Goal: Information Seeking & Learning: Obtain resource

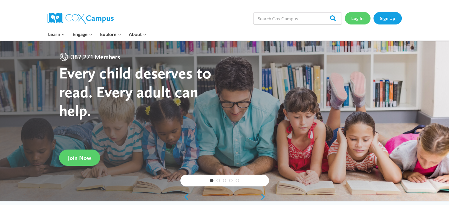
click at [359, 17] on link "Log In" at bounding box center [358, 18] width 26 height 12
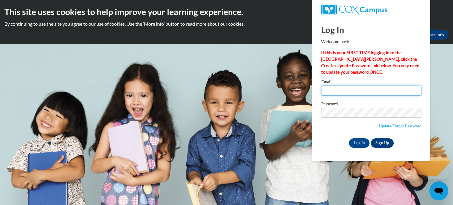
click at [349, 89] on input "Email" at bounding box center [371, 91] width 100 height 10
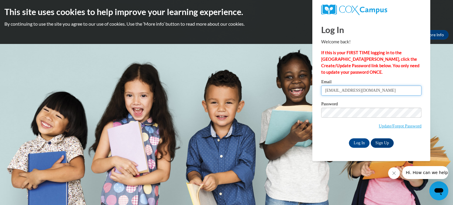
type input "rbaudhuin@mayville.k12.wi.us"
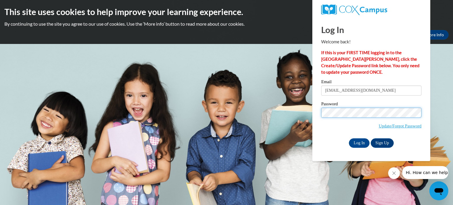
click at [349, 138] on input "Log In" at bounding box center [359, 142] width 21 height 9
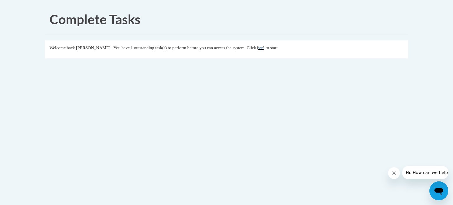
click at [265, 49] on link "here" at bounding box center [260, 47] width 7 height 5
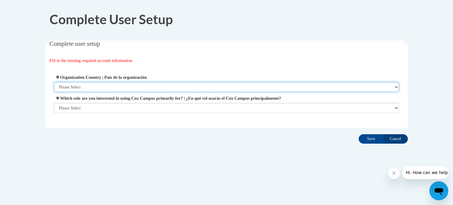
click at [202, 86] on select "Please Select [GEOGRAPHIC_DATA] | [GEOGRAPHIC_DATA] Outside of [GEOGRAPHIC_DATA…" at bounding box center [227, 87] width 346 height 10
select select "ad49bcad-a171-4b2e-b99c-48b446064914"
click at [54, 82] on select "Please Select [GEOGRAPHIC_DATA] | [GEOGRAPHIC_DATA] Outside of [GEOGRAPHIC_DATA…" at bounding box center [227, 87] width 346 height 10
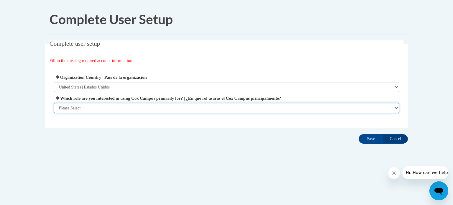
click at [228, 106] on select "Please Select College/University | Colegio/Universidad Community/Nonprofit Part…" at bounding box center [227, 108] width 346 height 10
select select "fbf2d438-af2f-41f8-98f1-81c410e29de3"
click at [54, 113] on select "Please Select College/University | Colegio/Universidad Community/Nonprofit Part…" at bounding box center [227, 108] width 346 height 10
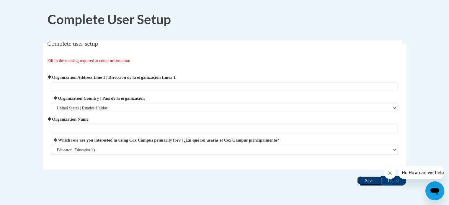
click at [377, 179] on input "Save" at bounding box center [369, 180] width 25 height 9
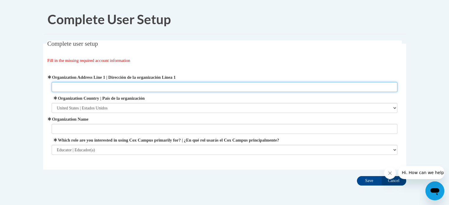
click at [139, 89] on input "Organization Address Line 1 | Dirección de la organización Línea 1" at bounding box center [225, 87] width 346 height 10
type input "509 Crowfoot Ave"
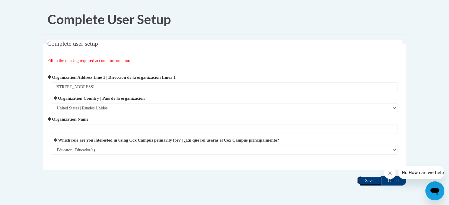
click at [371, 184] on input "Save" at bounding box center [369, 180] width 25 height 9
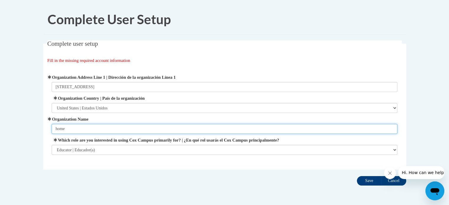
type input "home"
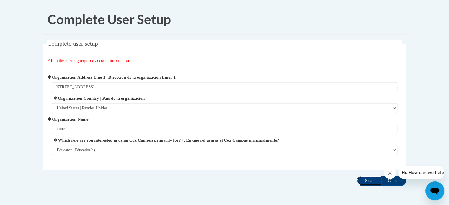
click at [373, 181] on input "Save" at bounding box center [369, 180] width 25 height 9
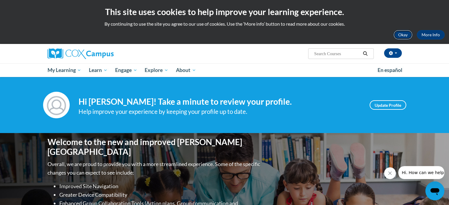
click at [399, 32] on button "Okay" at bounding box center [402, 34] width 19 height 9
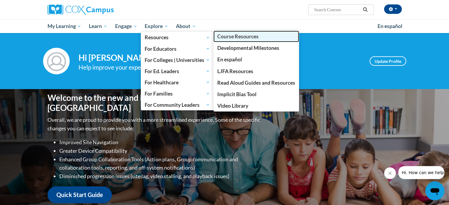
click at [253, 36] on span "Course Resources" at bounding box center [237, 36] width 41 height 6
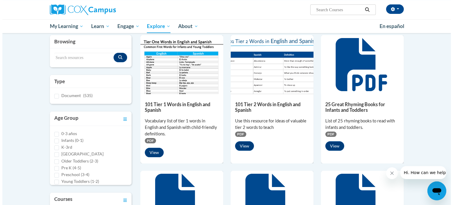
scroll to position [5, 0]
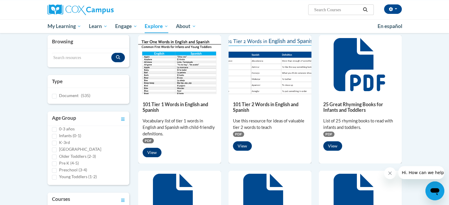
click at [67, 50] on div "Search resources" at bounding box center [89, 57] width 82 height 19
click at [64, 56] on input "Search resources" at bounding box center [82, 58] width 60 height 10
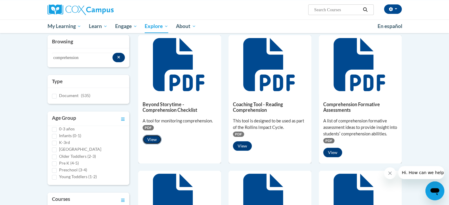
click at [152, 139] on button "View" at bounding box center [152, 139] width 19 height 9
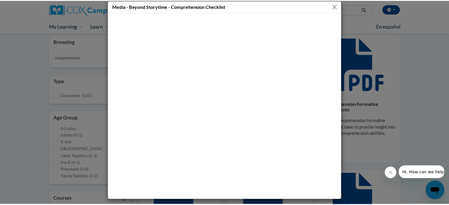
scroll to position [0, 0]
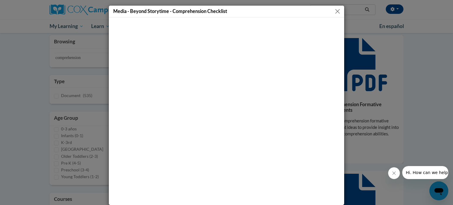
click at [335, 9] on button "Close" at bounding box center [337, 11] width 7 height 7
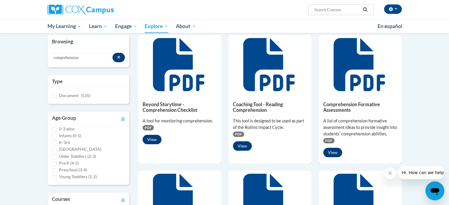
click at [150, 126] on span "PDF" at bounding box center [148, 127] width 11 height 5
click at [155, 142] on button "View" at bounding box center [152, 139] width 19 height 9
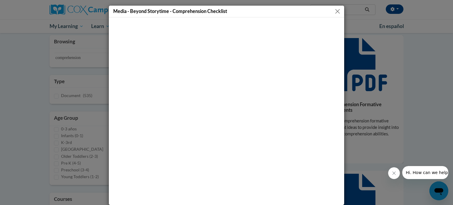
click at [338, 10] on button "Close" at bounding box center [337, 11] width 7 height 7
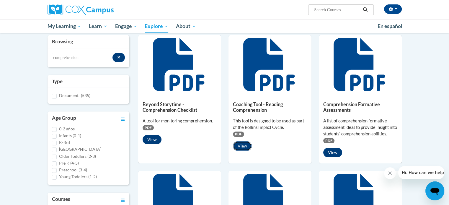
click at [243, 146] on button "View" at bounding box center [242, 145] width 19 height 9
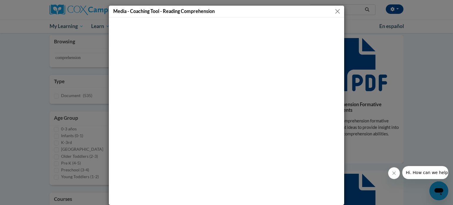
click at [339, 14] on button "Close" at bounding box center [337, 11] width 7 height 7
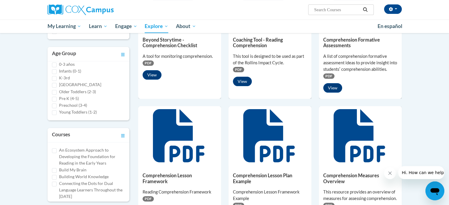
scroll to position [132, 0]
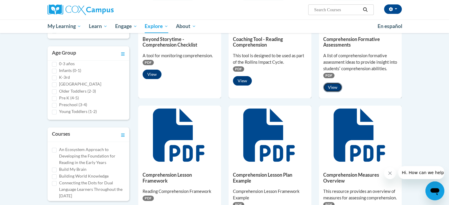
click at [333, 85] on button "View" at bounding box center [332, 87] width 19 height 9
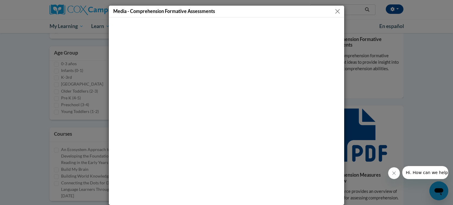
click at [336, 12] on button "Close" at bounding box center [337, 11] width 7 height 7
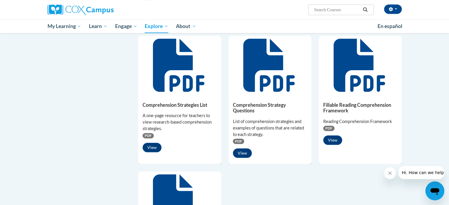
scroll to position [332, 0]
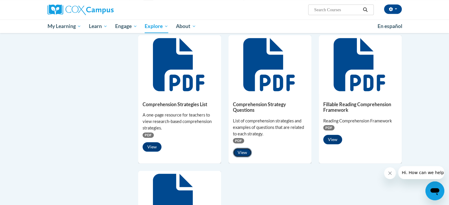
click at [243, 157] on button "View" at bounding box center [242, 152] width 19 height 9
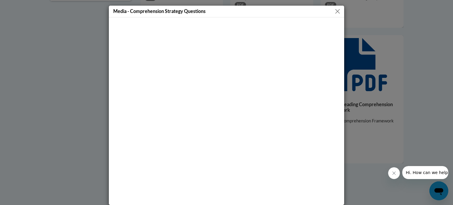
click at [335, 12] on button "Close" at bounding box center [337, 11] width 7 height 7
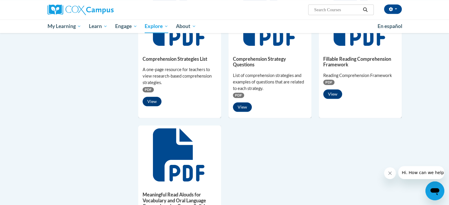
scroll to position [382, 0]
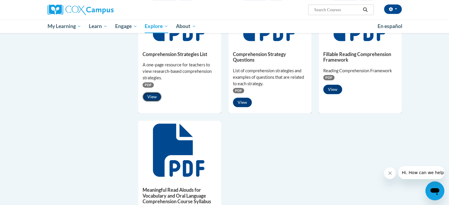
click at [151, 101] on button "View" at bounding box center [152, 96] width 19 height 9
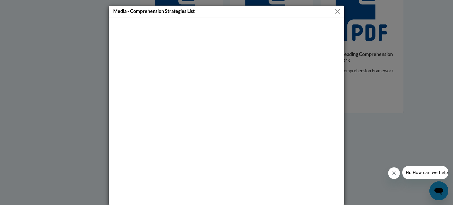
click at [337, 11] on button "Close" at bounding box center [337, 11] width 7 height 7
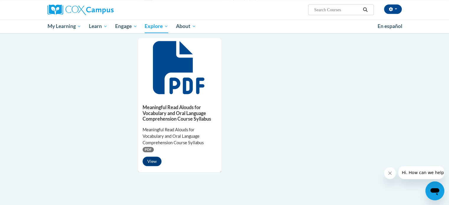
scroll to position [465, 0]
click at [153, 166] on button "View" at bounding box center [152, 161] width 19 height 9
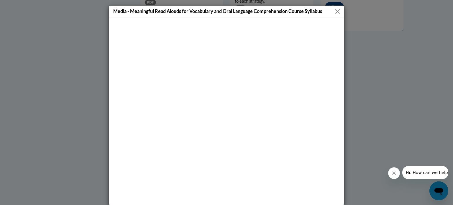
click at [334, 12] on button "Close" at bounding box center [337, 11] width 7 height 7
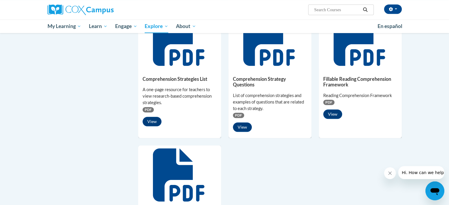
scroll to position [355, 0]
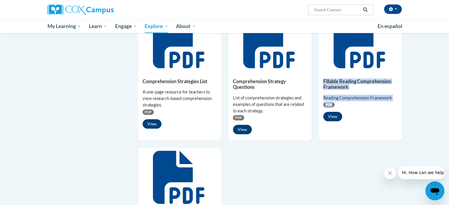
drag, startPoint x: 315, startPoint y: 104, endPoint x: 332, endPoint y: 122, distance: 25.1
click at [332, 122] on div "Beyond Storytime - Comprehension Checklist A tool for monitoring comprehension.…" at bounding box center [270, 14] width 264 height 535
click at [332, 121] on button "View" at bounding box center [332, 116] width 19 height 9
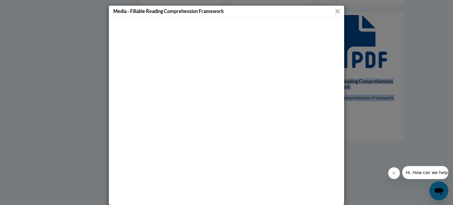
click at [336, 10] on button "Close" at bounding box center [337, 11] width 7 height 7
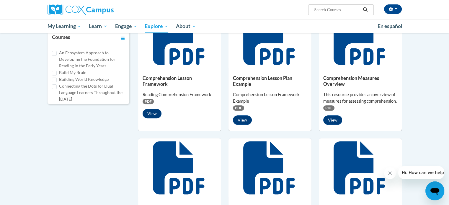
scroll to position [222, 0]
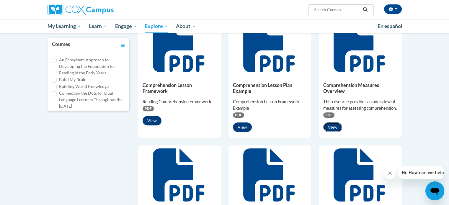
click at [330, 132] on button "View" at bounding box center [332, 126] width 19 height 9
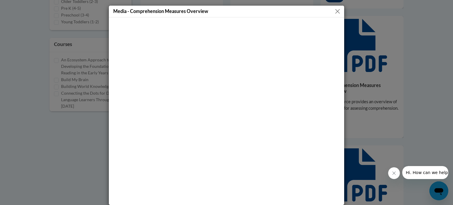
click at [334, 11] on button "Close" at bounding box center [337, 11] width 7 height 7
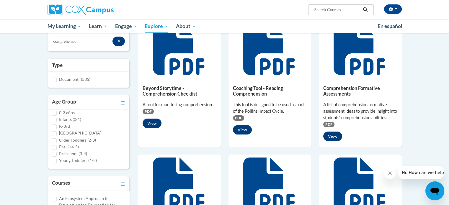
scroll to position [83, 0]
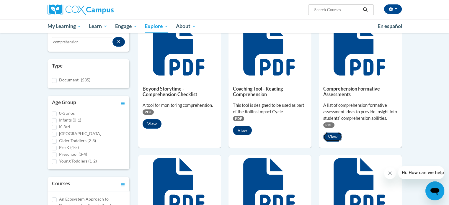
click at [329, 137] on button "View" at bounding box center [332, 136] width 19 height 9
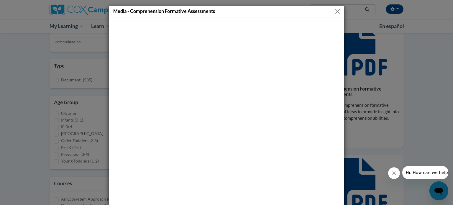
click at [336, 9] on button "Close" at bounding box center [337, 11] width 7 height 7
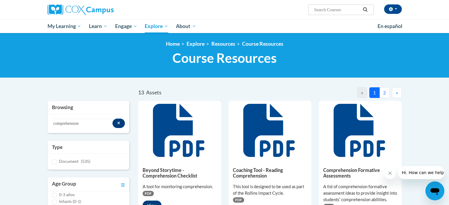
scroll to position [0, 0]
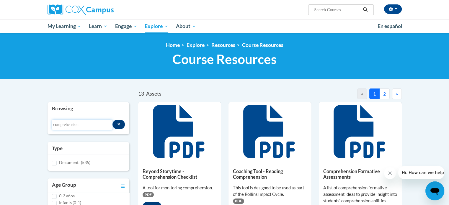
click at [88, 126] on input "comprehension" at bounding box center [82, 125] width 60 height 10
drag, startPoint x: 93, startPoint y: 120, endPoint x: 9, endPoint y: 115, distance: 83.4
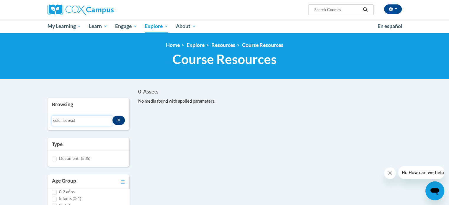
click at [85, 121] on input "cold hot read" at bounding box center [82, 121] width 60 height 10
drag, startPoint x: 79, startPoint y: 119, endPoint x: 9, endPoint y: 120, distance: 69.6
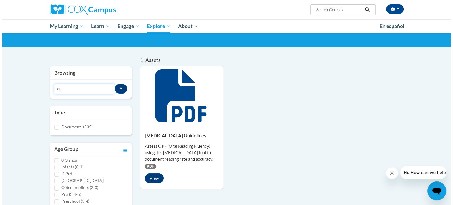
scroll to position [32, 0]
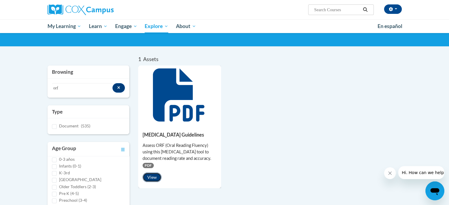
click at [153, 178] on button "View" at bounding box center [152, 177] width 19 height 9
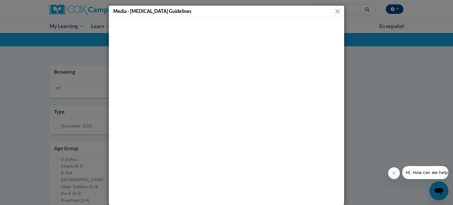
scroll to position [5, 0]
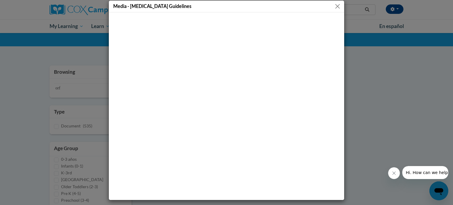
click at [334, 6] on button "Close" at bounding box center [337, 6] width 7 height 7
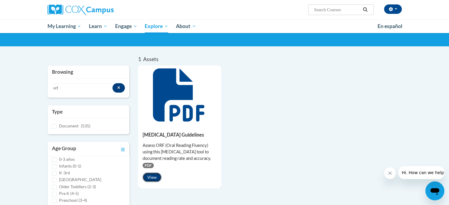
click at [148, 179] on button "View" at bounding box center [152, 177] width 19 height 9
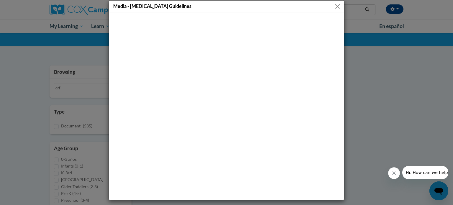
click at [359, 104] on div "Media - [MEDICAL_DATA] Guidelines" at bounding box center [226, 102] width 453 height 205
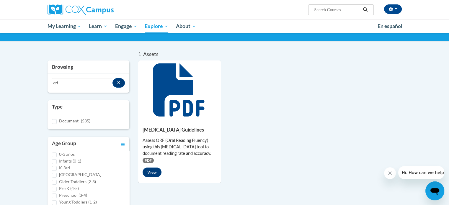
scroll to position [37, 0]
drag, startPoint x: 77, startPoint y: 84, endPoint x: 17, endPoint y: 76, distance: 61.0
click at [17, 76] on body "[PERSON_NAME] ([GEOGRAPHIC_DATA]/[GEOGRAPHIC_DATA] UTC-05:00) My Profile Inbox …" at bounding box center [224, 197] width 449 height 469
type input "fluency"
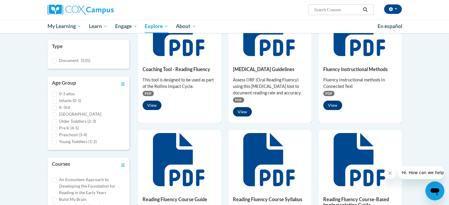
scroll to position [108, 0]
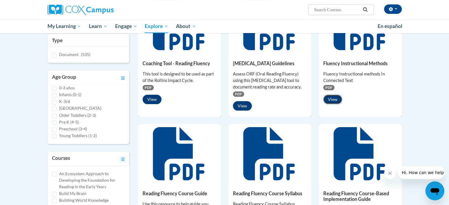
click at [336, 96] on button "View" at bounding box center [332, 99] width 19 height 9
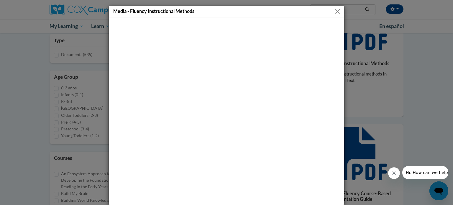
click at [335, 10] on button "Close" at bounding box center [337, 11] width 7 height 7
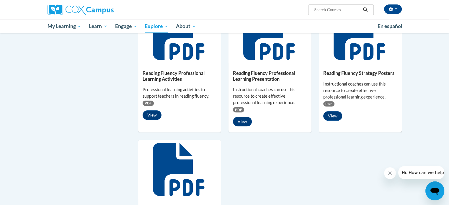
scroll to position [372, 0]
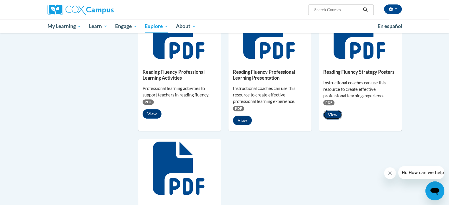
click at [330, 112] on button "View" at bounding box center [332, 114] width 19 height 9
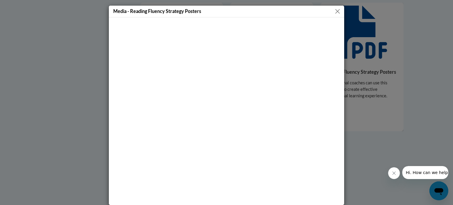
drag, startPoint x: 335, startPoint y: 12, endPoint x: 347, endPoint y: 46, distance: 36.9
click at [347, 46] on div "Media - Reading Fluency Strategy Posters" at bounding box center [226, 102] width 453 height 205
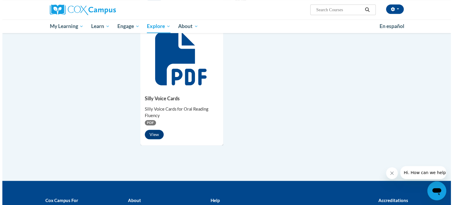
scroll to position [482, 0]
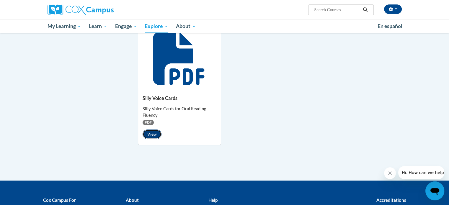
click at [150, 134] on button "View" at bounding box center [152, 134] width 19 height 9
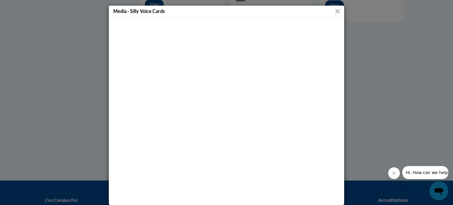
scroll to position [5, 0]
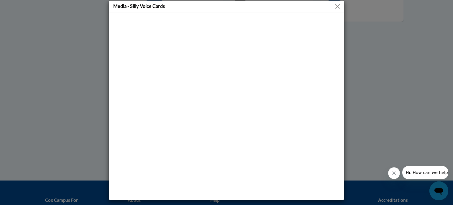
click at [336, 6] on button "Close" at bounding box center [337, 6] width 7 height 7
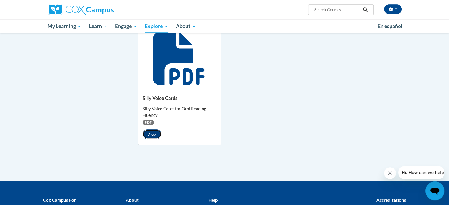
click at [149, 134] on button "View" at bounding box center [152, 134] width 19 height 9
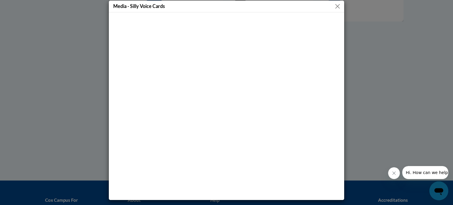
click at [336, 6] on button "Close" at bounding box center [337, 6] width 7 height 7
